Goal: Information Seeking & Learning: Learn about a topic

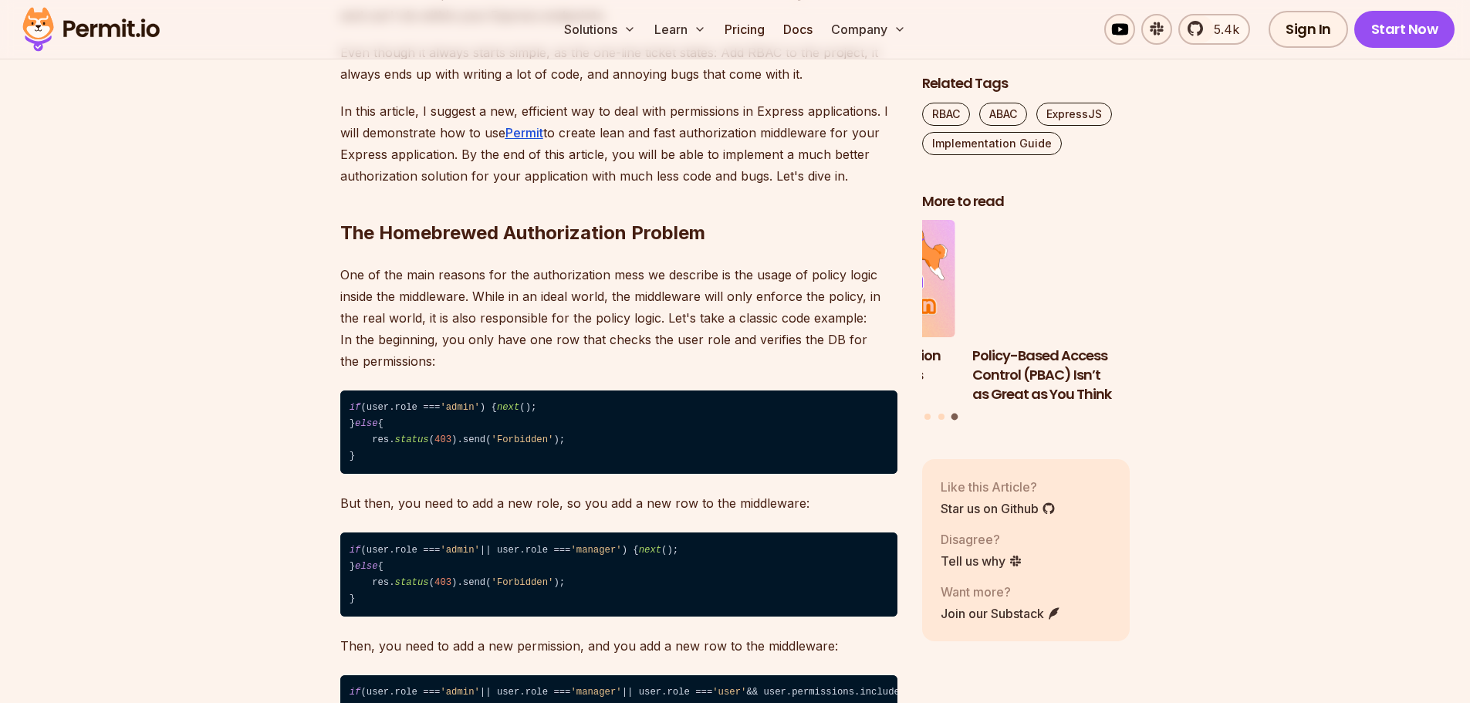
scroll to position [1286, 0]
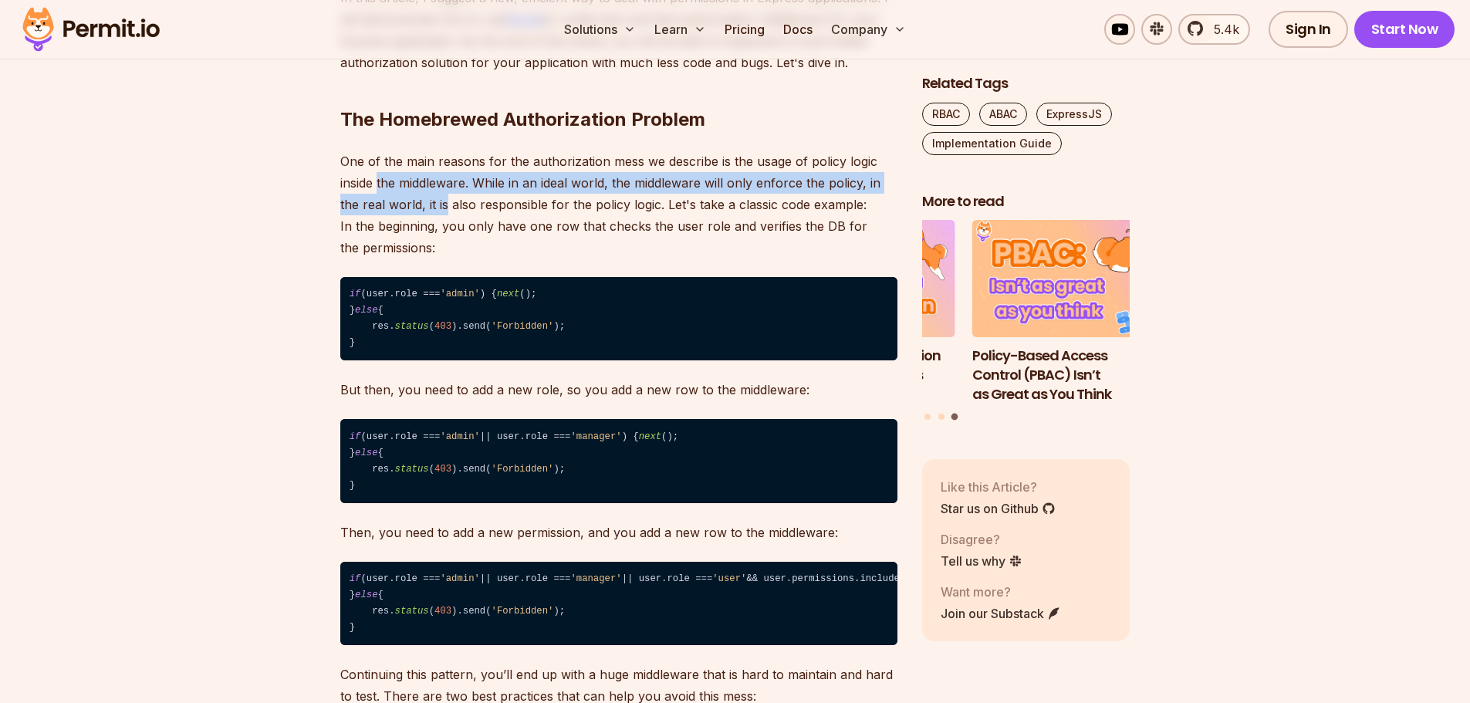
drag, startPoint x: 381, startPoint y: 173, endPoint x: 471, endPoint y: 194, distance: 92.1
click at [469, 194] on p "One of the main reasons for the authorization mess we describe is the usage of …" at bounding box center [618, 204] width 557 height 108
click at [471, 194] on p "One of the main reasons for the authorization mess we describe is the usage of …" at bounding box center [618, 204] width 557 height 108
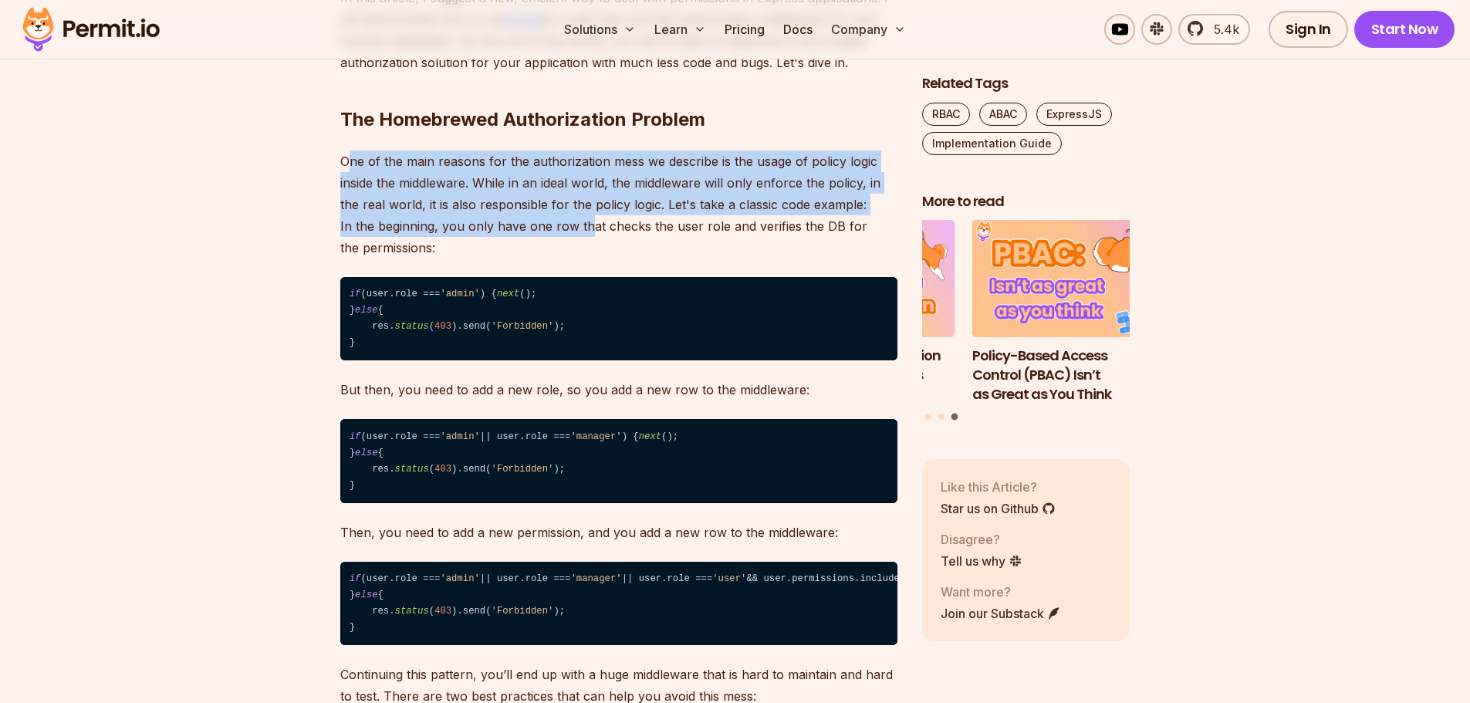
drag, startPoint x: 560, startPoint y: 204, endPoint x: 591, endPoint y: 221, distance: 35.2
click at [591, 221] on p "One of the main reasons for the authorization mess we describe is the usage of …" at bounding box center [618, 204] width 557 height 108
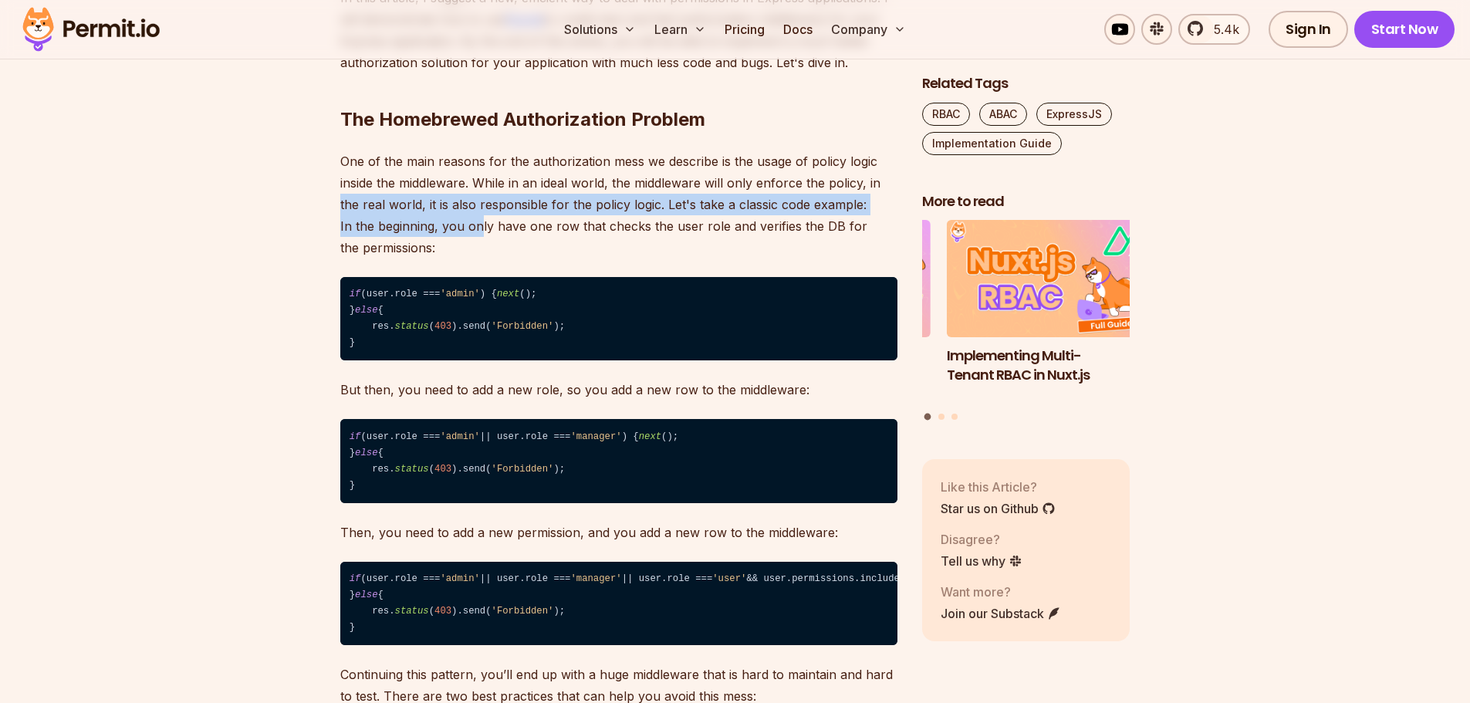
drag, startPoint x: 423, startPoint y: 202, endPoint x: 478, endPoint y: 225, distance: 59.5
click at [478, 225] on p "One of the main reasons for the authorization mess we describe is the usage of …" at bounding box center [618, 204] width 557 height 108
click at [479, 228] on p "One of the main reasons for the authorization mess we describe is the usage of …" at bounding box center [618, 204] width 557 height 108
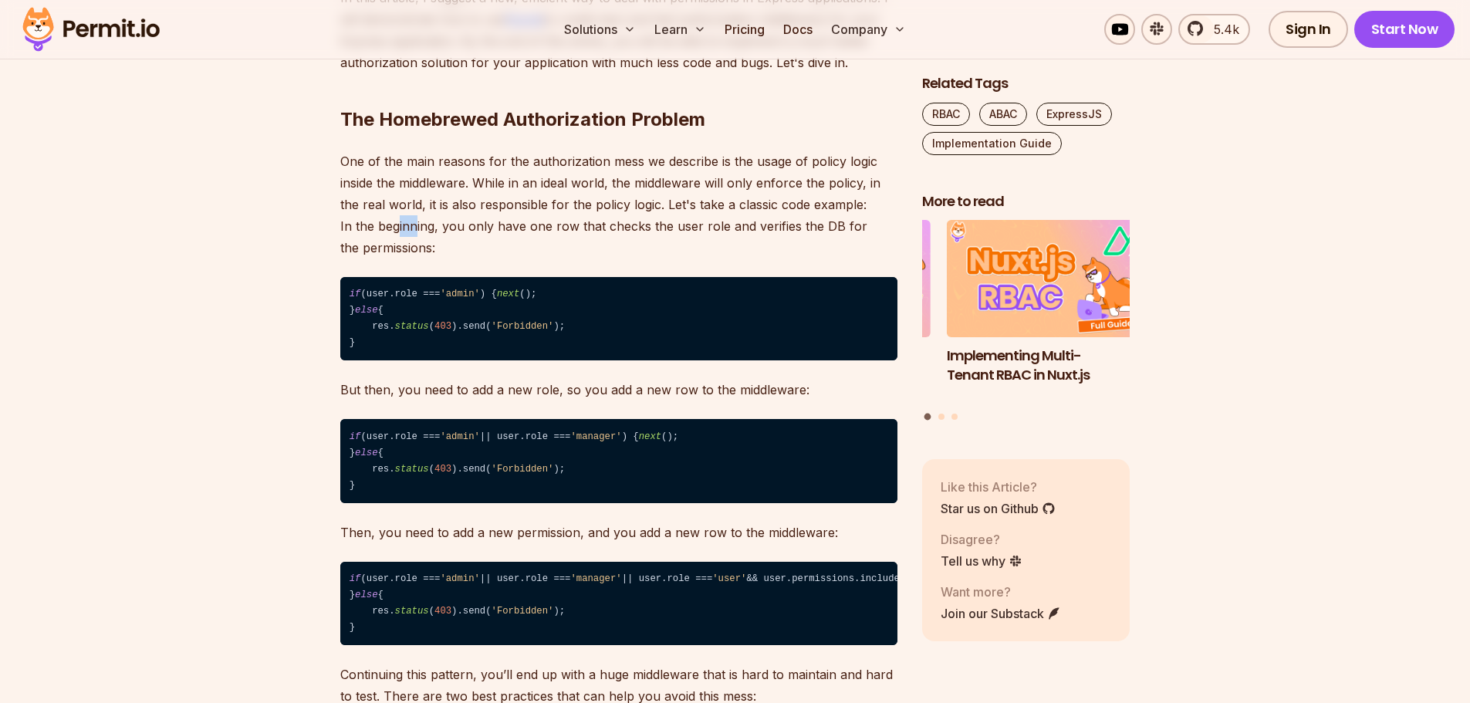
drag, startPoint x: 444, startPoint y: 212, endPoint x: 603, endPoint y: 236, distance: 160.0
click at [603, 236] on p "One of the main reasons for the authorization mess we describe is the usage of …" at bounding box center [618, 204] width 557 height 108
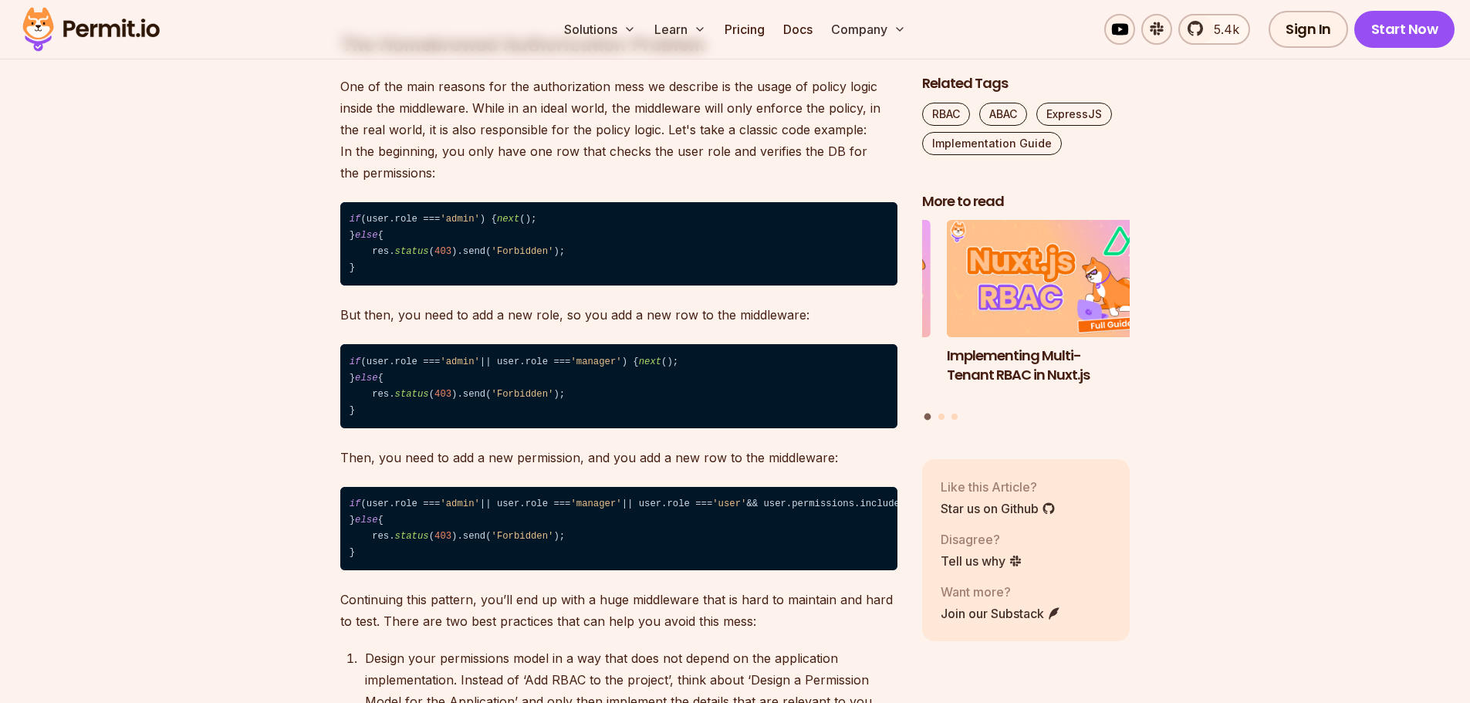
scroll to position [1414, 0]
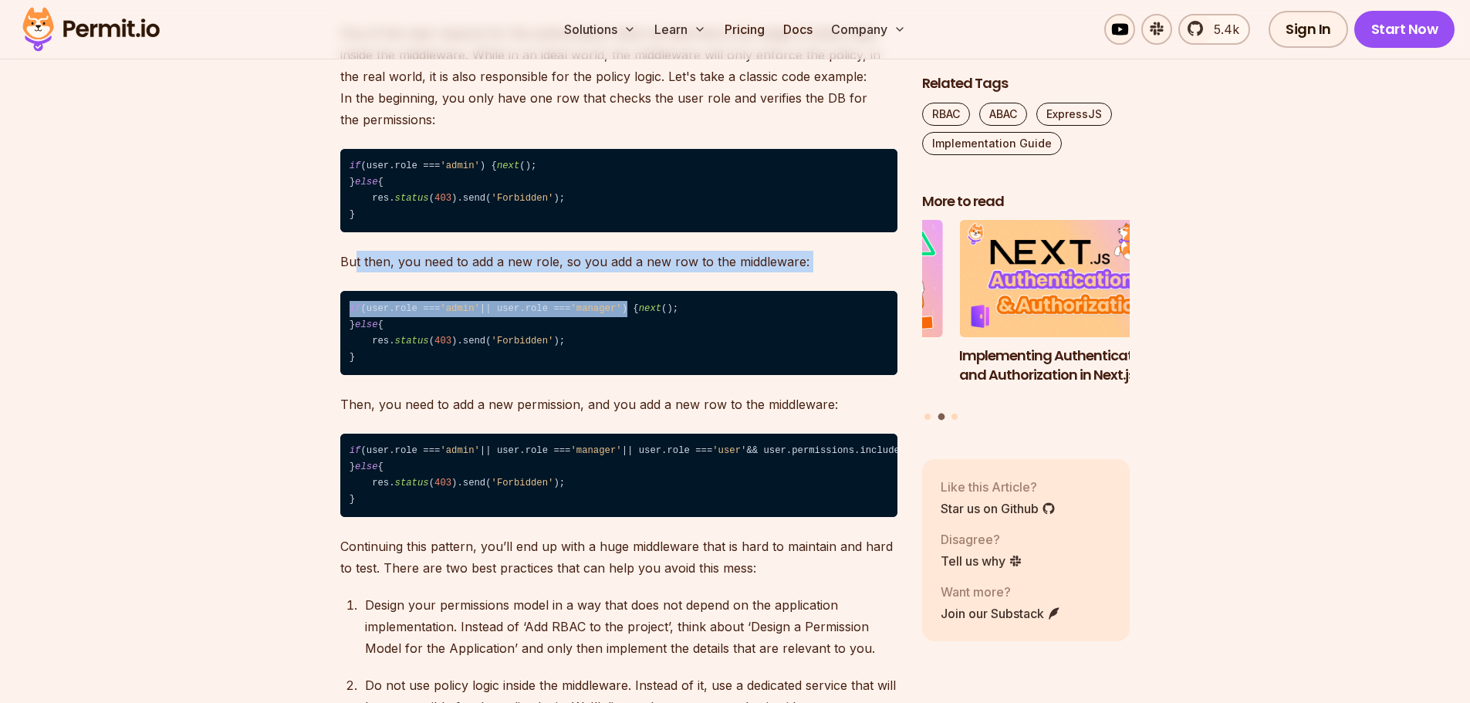
drag, startPoint x: 544, startPoint y: 300, endPoint x: 625, endPoint y: 305, distance: 81.2
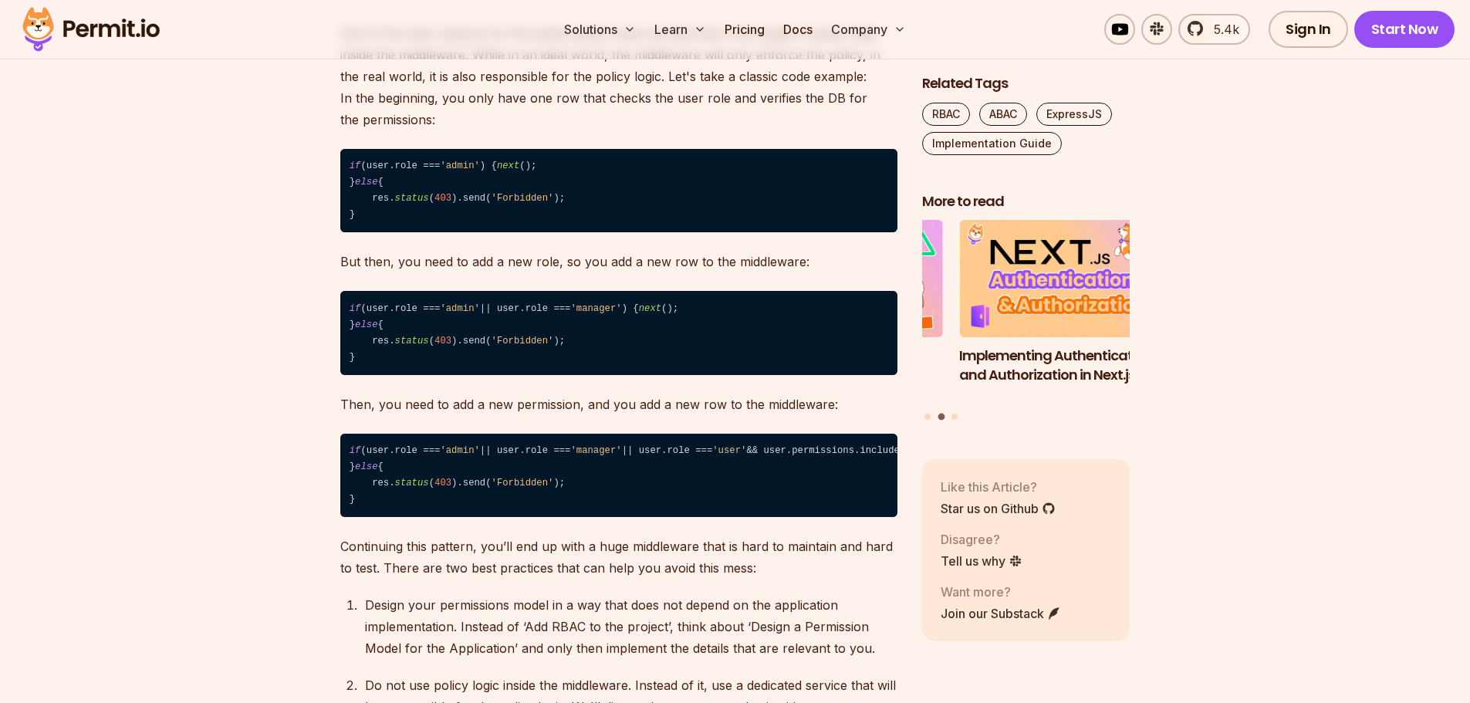
click at [662, 233] on code "if (user.role === 'admin' ) { next (); } else { res. status ( 403 ).send( 'Forb…" at bounding box center [618, 191] width 557 height 84
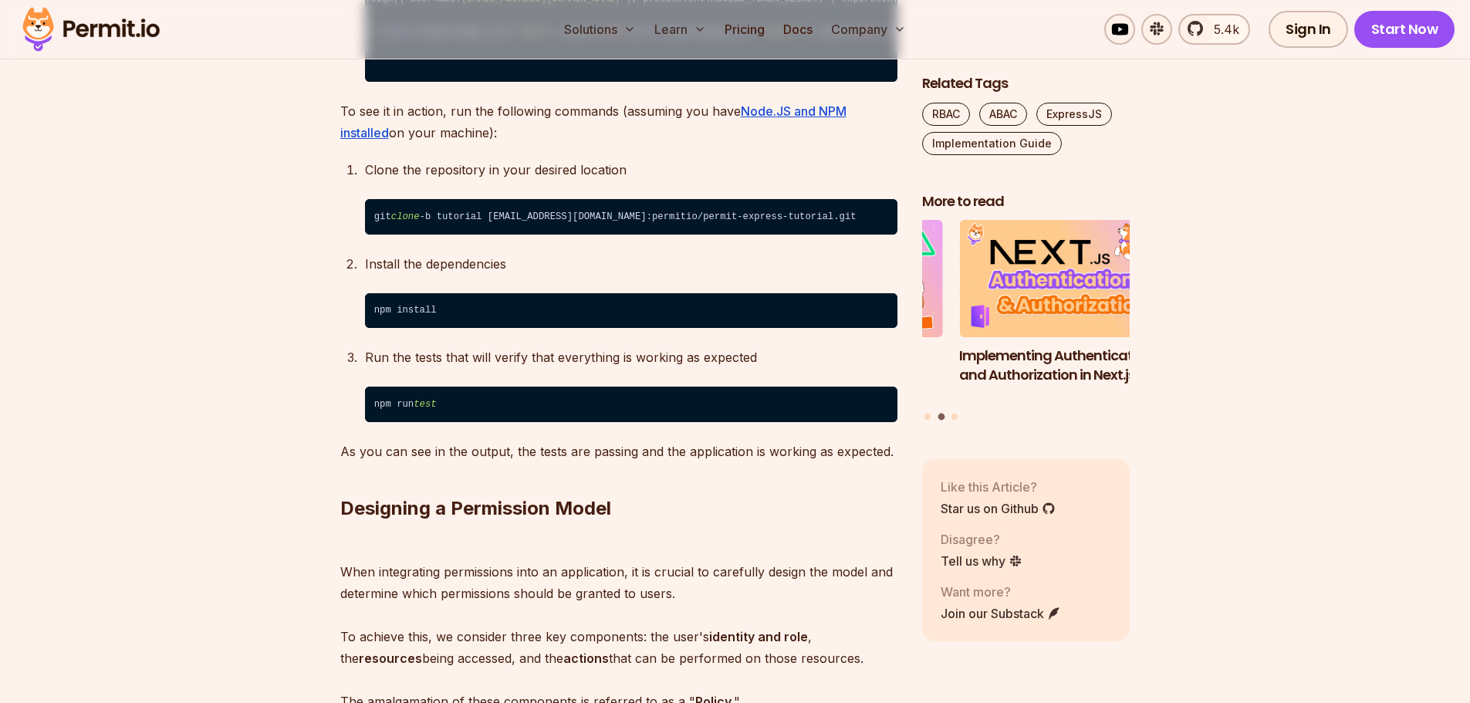
scroll to position [0, 0]
drag, startPoint x: 501, startPoint y: 171, endPoint x: 438, endPoint y: 212, distance: 75.1
click at [414, 83] on code "... // Init a token for authenticated requests const token = 'Bearer ' + jwt.si…" at bounding box center [631, 24] width 532 height 117
click at [634, 83] on code "... // Init a token for authenticated requests const token = 'Bearer ' + jwt.si…" at bounding box center [631, 24] width 532 height 117
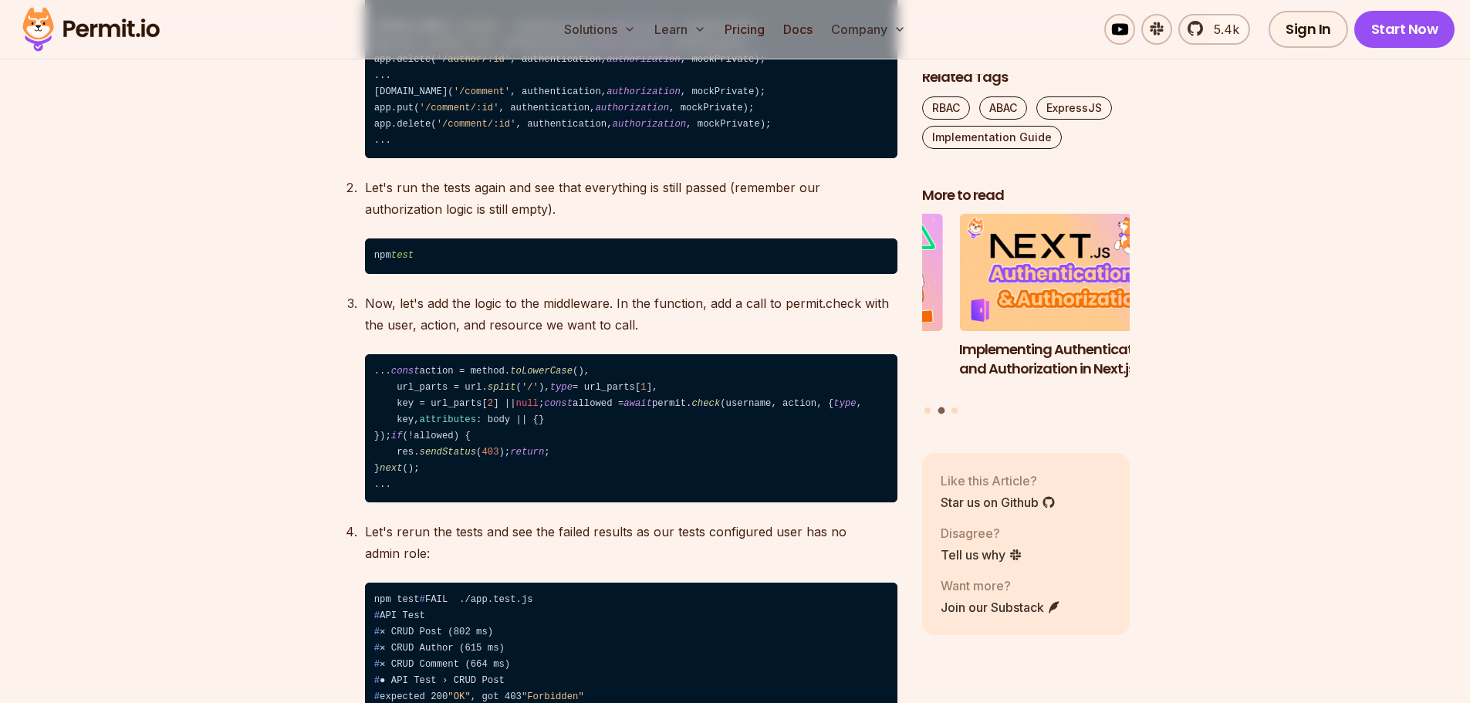
scroll to position [7973, 0]
